Goal: Navigation & Orientation: Find specific page/section

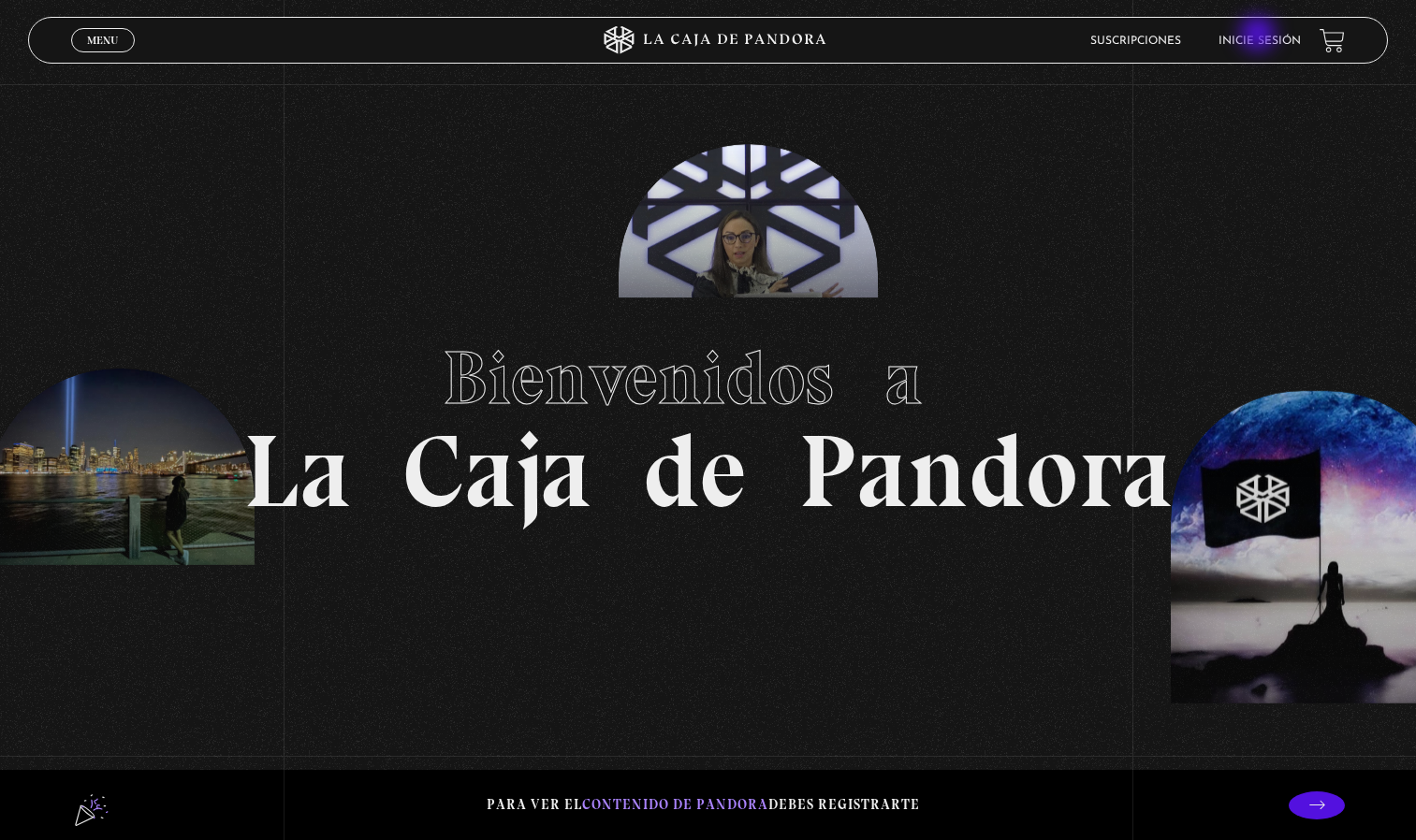
click at [1260, 36] on link "Inicie sesión" at bounding box center [1260, 41] width 83 height 11
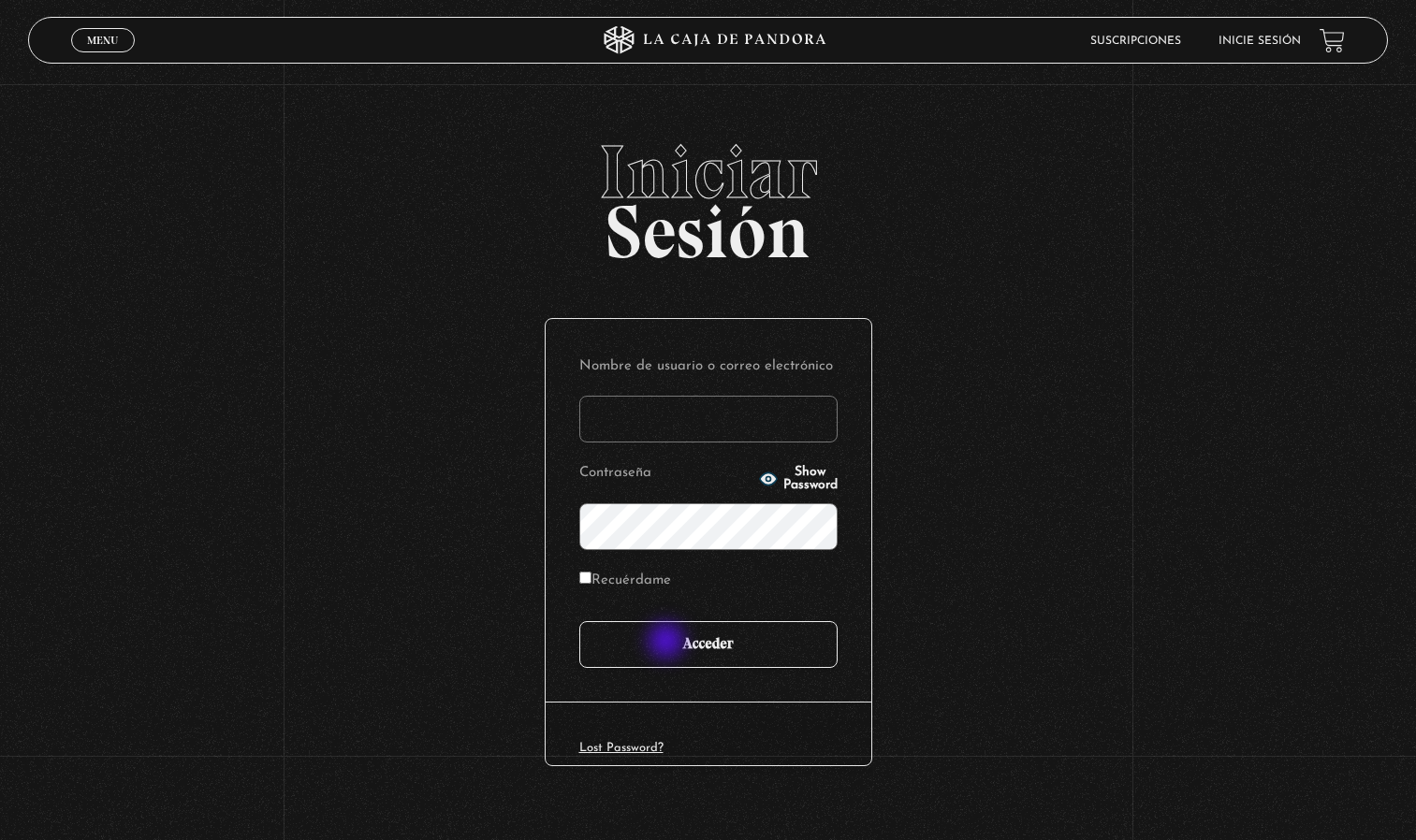
type input "[EMAIL_ADDRESS][DOMAIN_NAME]"
click at [672, 644] on input "Acceder" at bounding box center [708, 645] width 258 height 47
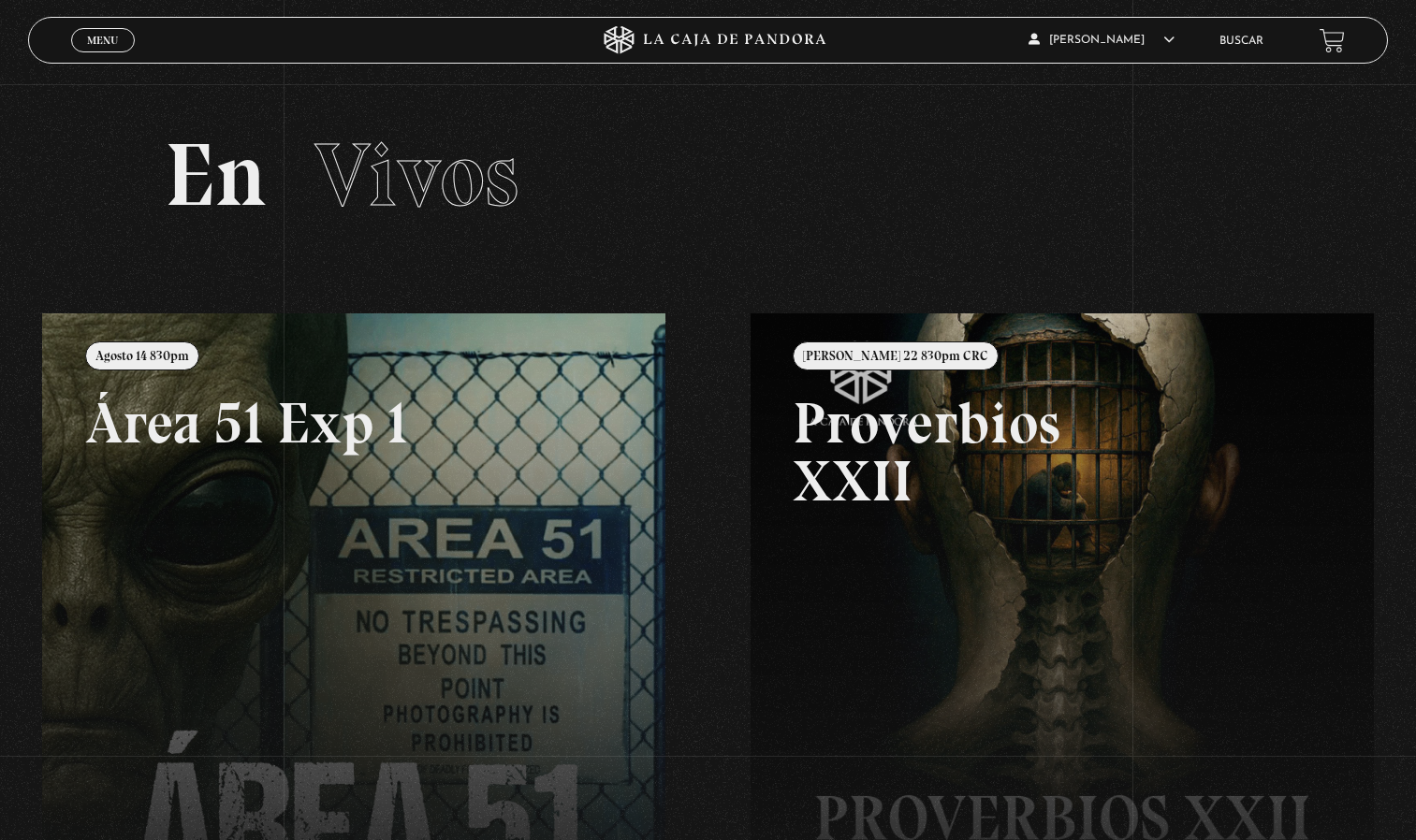
click at [672, 644] on link at bounding box center [750, 733] width 1416 height 840
